Goal: Entertainment & Leisure: Consume media (video, audio)

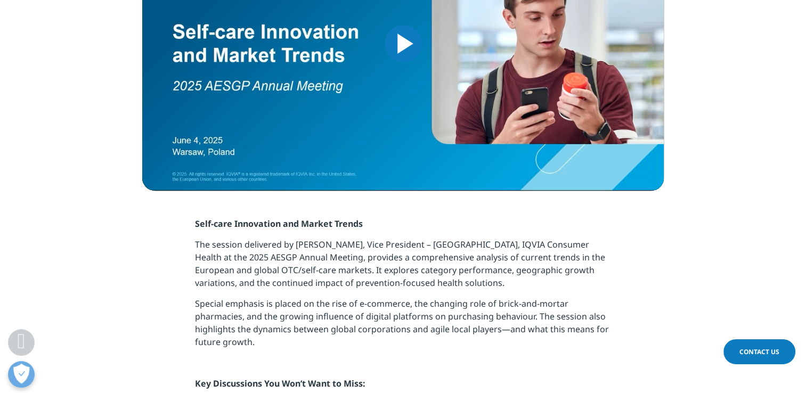
scroll to position [373, 0]
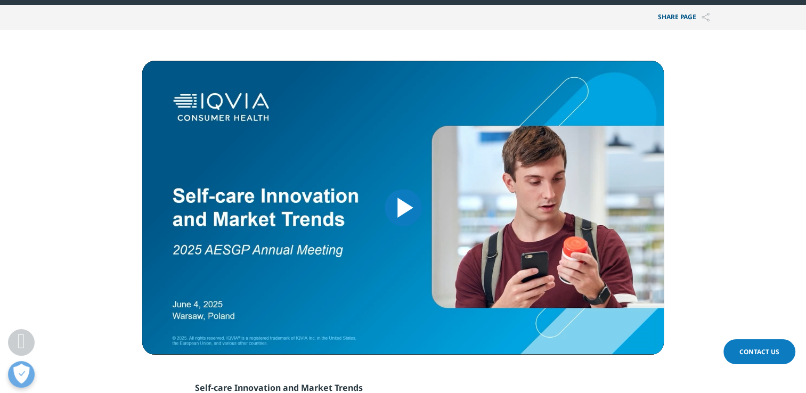
click at [403, 208] on span "Video Player" at bounding box center [403, 208] width 0 height 0
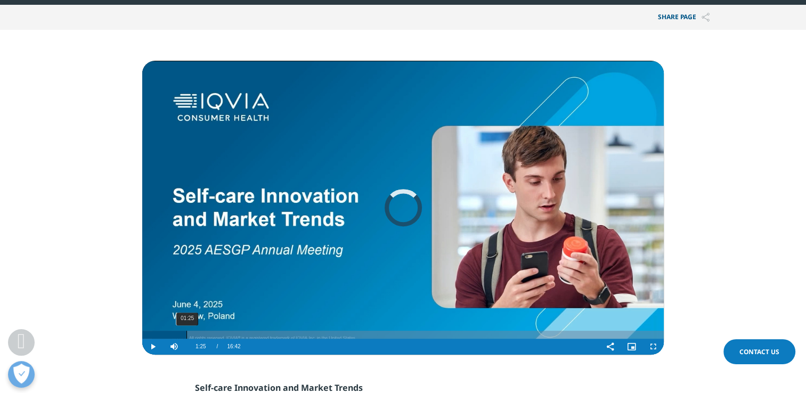
click at [186, 335] on div "01:25" at bounding box center [186, 335] width 1 height 8
click at [201, 334] on div "01:52" at bounding box center [201, 335] width 1 height 8
click at [217, 335] on div "Progress Bar" at bounding box center [202, 335] width 35 height 8
click at [236, 336] on div "03:01" at bounding box center [236, 335] width 1 height 8
click at [251, 334] on div "Loaded : 0.00% 03:28 03:01" at bounding box center [402, 335] width 521 height 8
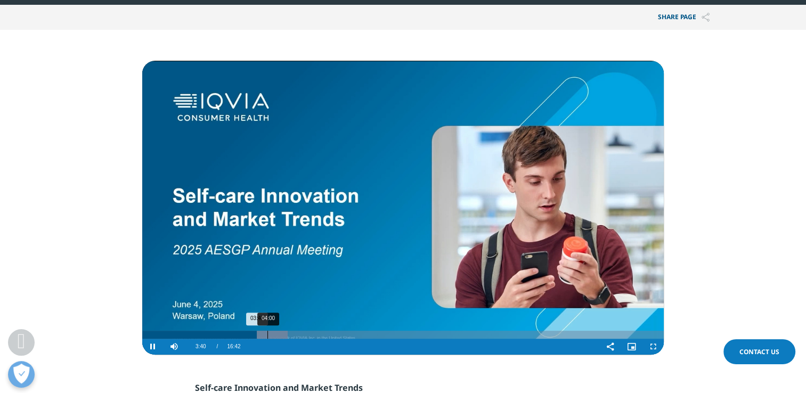
click at [267, 333] on div "04:00" at bounding box center [267, 335] width 1 height 8
click at [279, 336] on div "04:23" at bounding box center [279, 335] width 1 height 8
click at [317, 338] on div "05:36" at bounding box center [317, 335] width 1 height 8
click at [343, 339] on div "06:26" at bounding box center [343, 335] width 1 height 8
